Goal: Task Accomplishment & Management: Complete application form

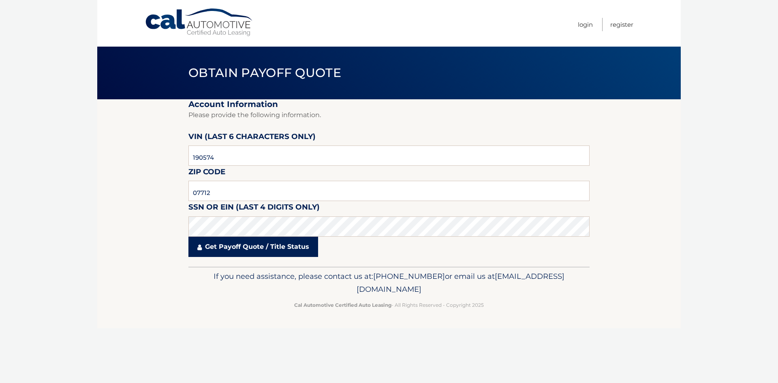
click at [296, 247] on link "Get Payoff Quote / Title Status" at bounding box center [253, 247] width 130 height 20
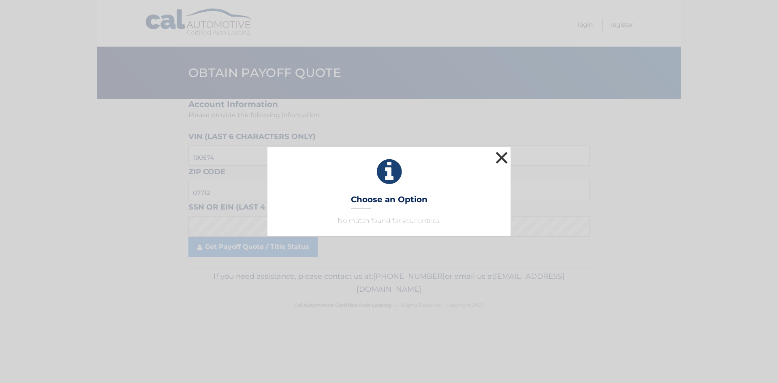
click at [502, 158] on button "×" at bounding box center [501, 157] width 16 height 16
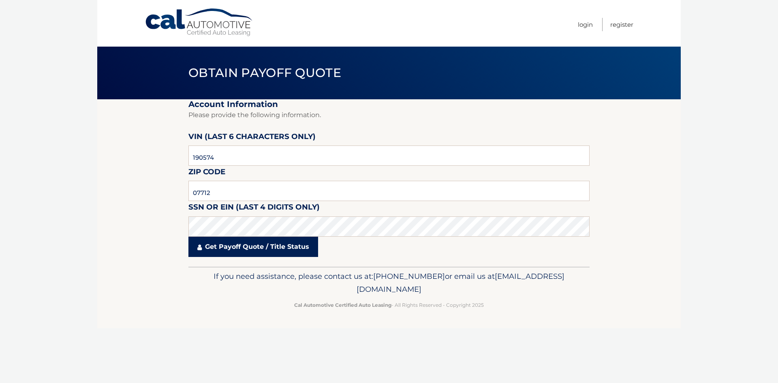
click at [266, 241] on link "Get Payoff Quote / Title Status" at bounding box center [253, 247] width 130 height 20
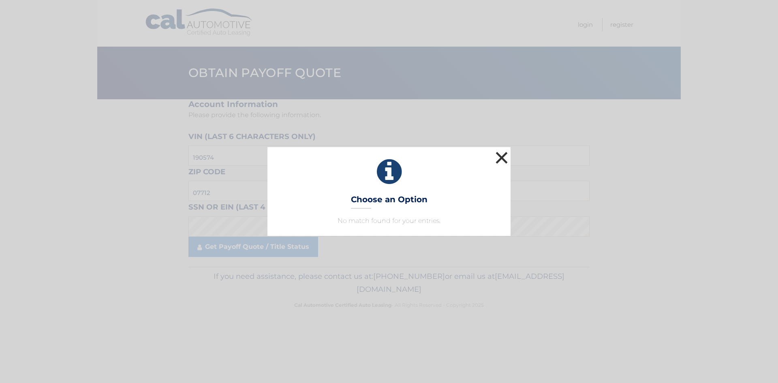
click at [501, 156] on button "×" at bounding box center [501, 157] width 16 height 16
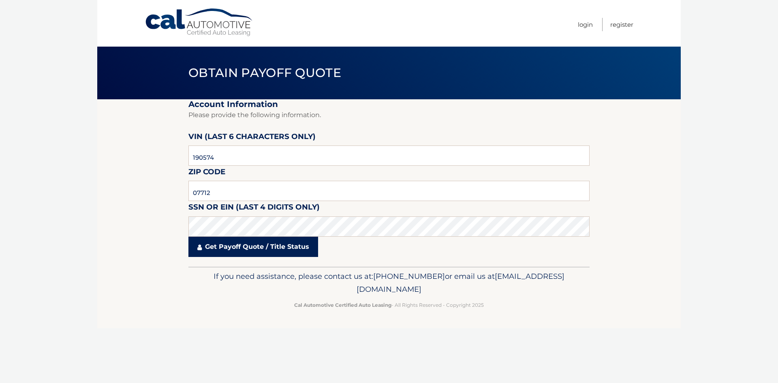
click at [276, 254] on link "Get Payoff Quote / Title Status" at bounding box center [253, 247] width 130 height 20
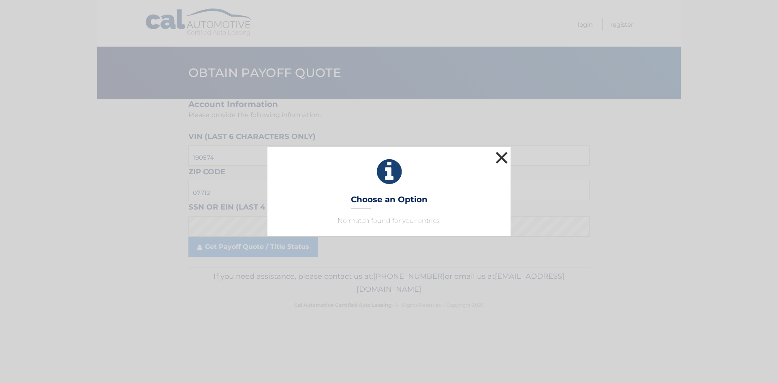
click at [503, 153] on button "×" at bounding box center [501, 157] width 16 height 16
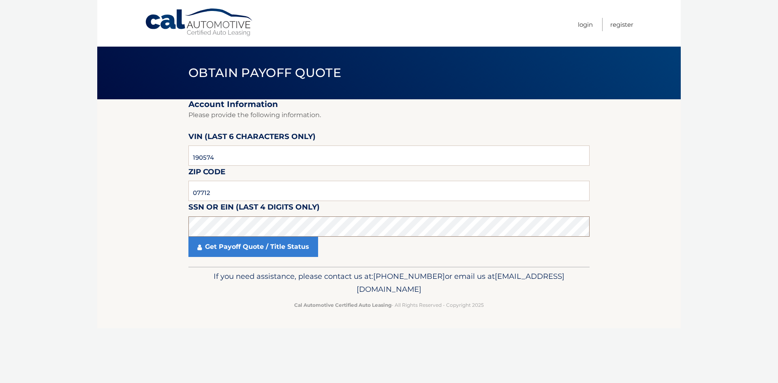
click at [161, 229] on section "Account Information Please provide the following information. VIN (last 6 chara…" at bounding box center [388, 182] width 583 height 167
click at [281, 241] on link "Get Payoff Quote / Title Status" at bounding box center [253, 247] width 130 height 20
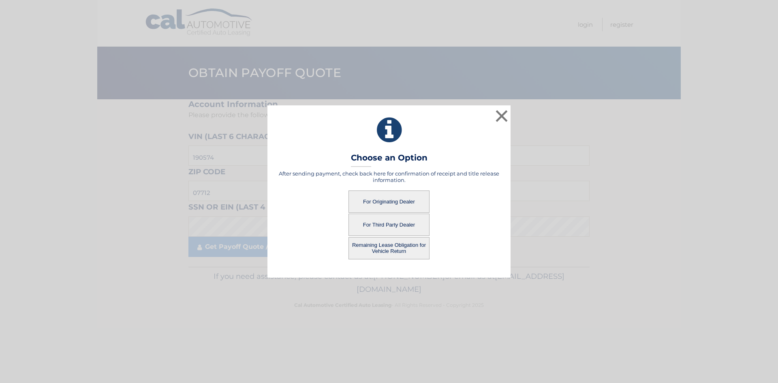
click at [419, 202] on button "For Originating Dealer" at bounding box center [388, 201] width 81 height 22
click at [393, 206] on button "For Originating Dealer" at bounding box center [388, 201] width 81 height 22
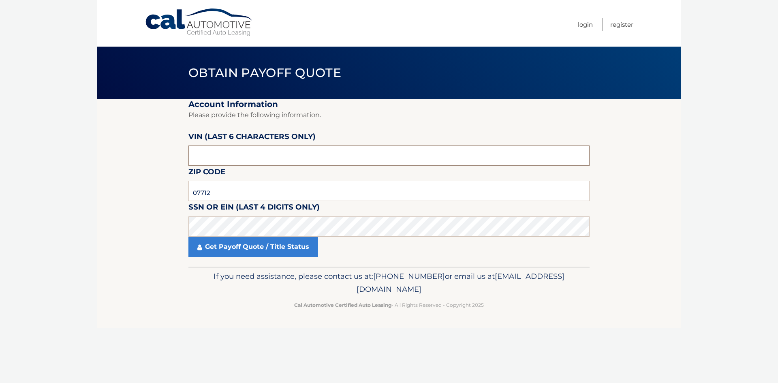
drag, startPoint x: 131, startPoint y: 159, endPoint x: 107, endPoint y: 159, distance: 23.9
click at [107, 159] on section "Account Information Please provide the following information. VIN (last 6 chara…" at bounding box center [388, 182] width 583 height 167
click at [228, 247] on link "Get Payoff Quote / Title Status" at bounding box center [253, 247] width 130 height 20
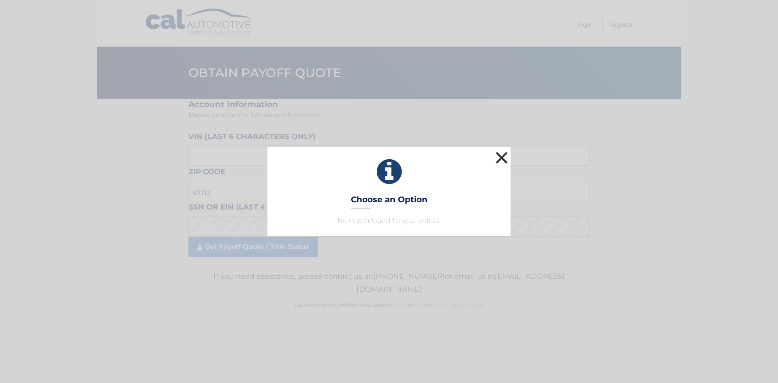
click at [507, 157] on button "×" at bounding box center [501, 157] width 16 height 16
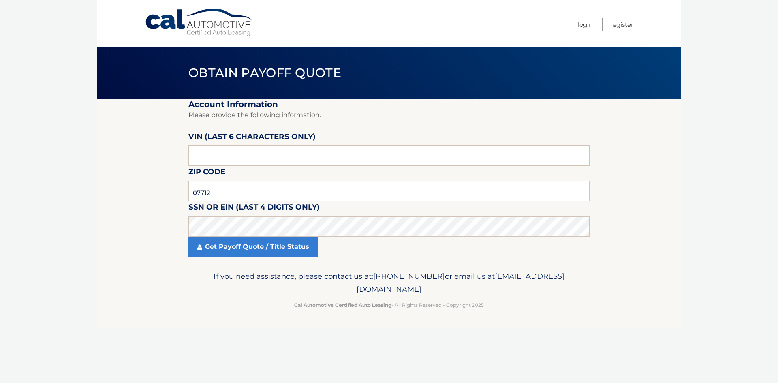
click at [661, 208] on section "Account Information Please provide the following information. VIN (last 6 chara…" at bounding box center [388, 182] width 583 height 167
click at [236, 163] on input "text" at bounding box center [388, 155] width 401 height 20
click at [193, 155] on input "NC1905" at bounding box center [388, 155] width 401 height 20
click at [203, 158] on input "NC1905" at bounding box center [388, 155] width 401 height 20
type input "190574"
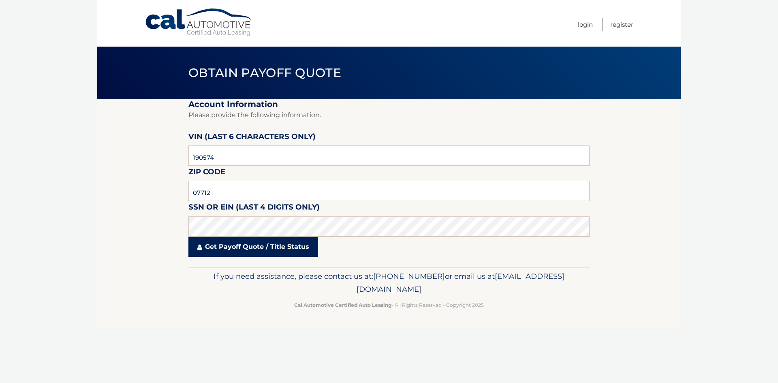
click at [240, 247] on link "Get Payoff Quote / Title Status" at bounding box center [253, 247] width 130 height 20
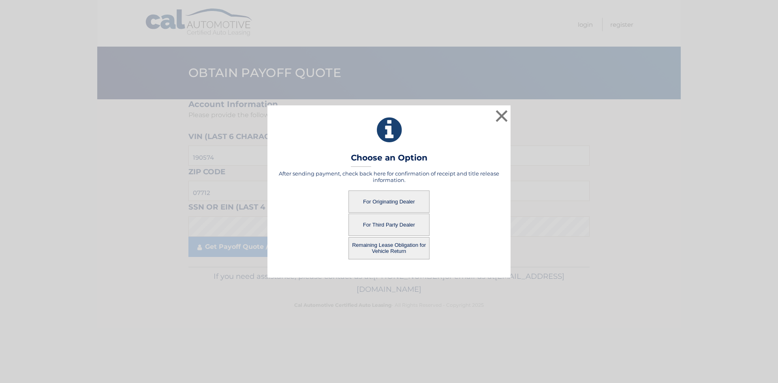
click at [404, 202] on button "For Originating Dealer" at bounding box center [388, 201] width 81 height 22
click at [397, 202] on button "For Originating Dealer" at bounding box center [388, 201] width 81 height 22
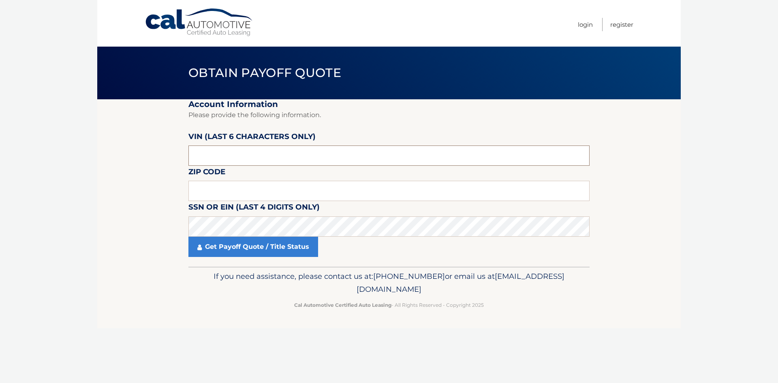
click at [223, 156] on input "text" at bounding box center [388, 155] width 401 height 20
type input "190574"
drag, startPoint x: 207, startPoint y: 186, endPoint x: 207, endPoint y: 181, distance: 5.3
click at [207, 186] on input "text" at bounding box center [388, 191] width 401 height 20
type input "07712"
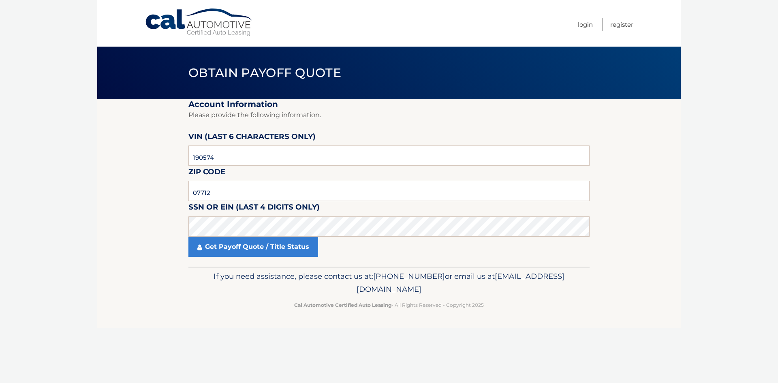
drag, startPoint x: 231, startPoint y: 213, endPoint x: 141, endPoint y: 188, distance: 92.7
click at [141, 188] on section "Account Information Please provide the following information. [PERSON_NAME] (la…" at bounding box center [388, 182] width 583 height 167
click at [266, 245] on link "Get Payoff Quote / Title Status" at bounding box center [253, 247] width 130 height 20
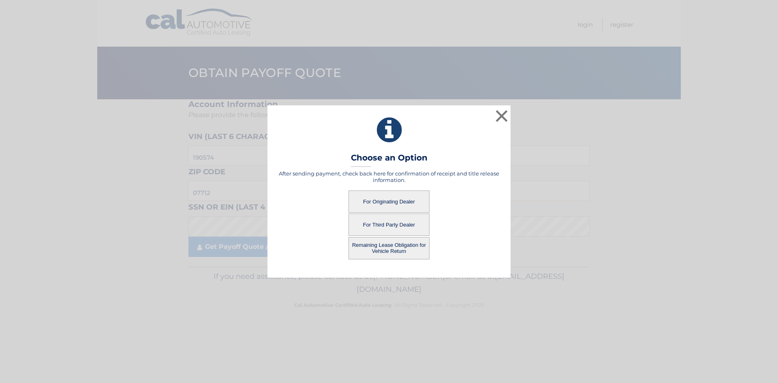
click at [392, 199] on button "For Originating Dealer" at bounding box center [388, 201] width 81 height 22
click at [382, 226] on button "For Third Party Dealer" at bounding box center [388, 224] width 81 height 22
